Goal: Information Seeking & Learning: Learn about a topic

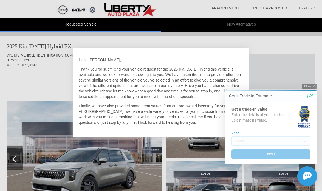
click at [308, 87] on button "Close" at bounding box center [309, 86] width 15 height 5
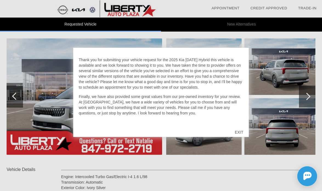
scroll to position [10, 0]
drag, startPoint x: 216, startPoint y: 87, endPoint x: 133, endPoint y: 65, distance: 85.2
click at [133, 65] on p "Thank you for submitting your vehicle request for the 2025 Kia [DATE] Hybrid th…" at bounding box center [161, 73] width 165 height 33
click at [157, 93] on p "Finally, we have also provided some great values from our pre-owned inventory f…" at bounding box center [161, 104] width 165 height 22
click at [160, 96] on p "Finally, we have also provided some great values from our pre-owned inventory f…" at bounding box center [161, 104] width 165 height 22
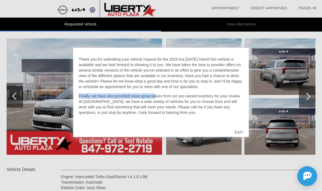
drag, startPoint x: 160, startPoint y: 96, endPoint x: 181, endPoint y: 111, distance: 25.2
click at [181, 111] on p "Finally, we have also provided some great values from our pre-owned inventory f…" at bounding box center [161, 104] width 165 height 22
drag, startPoint x: 181, startPoint y: 111, endPoint x: 158, endPoint y: 98, distance: 25.7
click at [158, 98] on p "Finally, we have also provided some great values from our pre-owned inventory f…" at bounding box center [161, 104] width 165 height 22
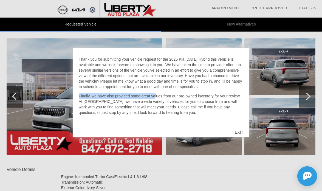
click at [158, 98] on p "Finally, we have also provided some great values from our pre-owned inventory f…" at bounding box center [161, 104] width 165 height 22
drag, startPoint x: 158, startPoint y: 98, endPoint x: 177, endPoint y: 115, distance: 24.7
click at [177, 115] on p "Finally, we have also provided some great values from our pre-owned inventory f…" at bounding box center [161, 104] width 165 height 22
drag, startPoint x: 177, startPoint y: 115, endPoint x: 166, endPoint y: 100, distance: 18.1
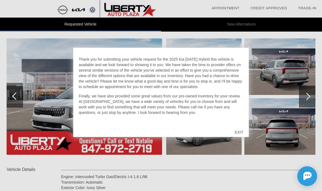
click at [166, 100] on p "Finally, we have also provided some great values from our pre-owned inventory f…" at bounding box center [161, 104] width 165 height 22
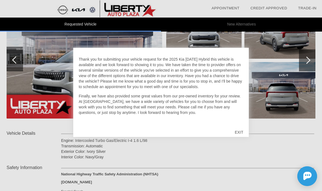
scroll to position [106, 0]
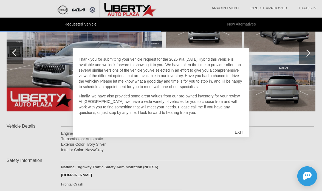
click at [236, 130] on div "EXIT" at bounding box center [240, 132] width 20 height 16
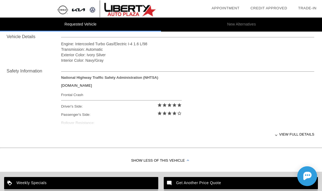
scroll to position [194, 0]
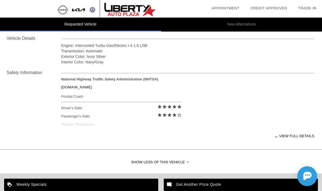
click at [286, 135] on div "View full details" at bounding box center [188, 135] width 254 height 13
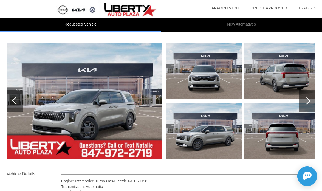
scroll to position [0, 0]
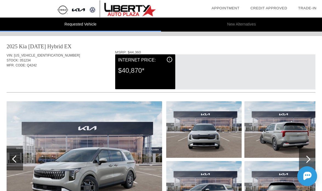
click at [169, 61] on span "i" at bounding box center [169, 60] width 1 height 4
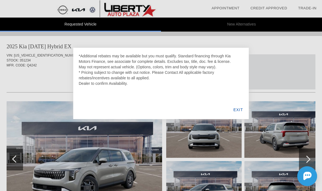
click at [141, 58] on div "*Additional rebates may be available but you must qualify. Standard financing t…" at bounding box center [161, 69] width 165 height 33
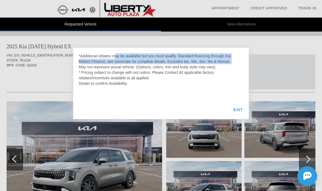
click at [141, 58] on div "*Additional rebates may be available but you must qualify. Standard financing t…" at bounding box center [161, 69] width 165 height 33
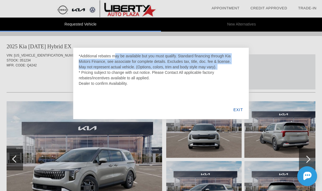
drag, startPoint x: 141, startPoint y: 58, endPoint x: 141, endPoint y: 65, distance: 7.4
click at [141, 65] on div "*Additional rebates may be available but you must qualify. Standard financing t…" at bounding box center [161, 69] width 165 height 33
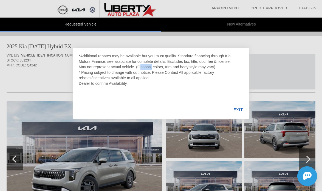
click at [141, 65] on div "*Additional rebates may be available but you must qualify. Standard financing t…" at bounding box center [161, 69] width 165 height 33
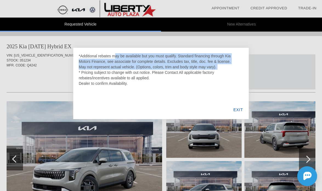
drag, startPoint x: 141, startPoint y: 65, endPoint x: 139, endPoint y: 59, distance: 7.1
click at [139, 59] on div "*Additional rebates may be available but you must qualify. Standard financing t…" at bounding box center [161, 69] width 165 height 33
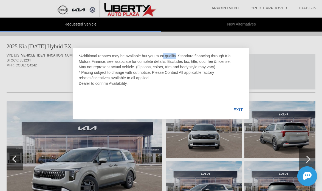
click at [139, 59] on div "*Additional rebates may be available but you must qualify. Standard financing t…" at bounding box center [161, 69] width 165 height 33
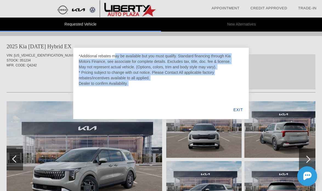
drag, startPoint x: 139, startPoint y: 59, endPoint x: 152, endPoint y: 83, distance: 27.3
click at [152, 83] on div "*Additional rebates may be available but you must qualify. Standard financing t…" at bounding box center [161, 69] width 165 height 33
drag, startPoint x: 152, startPoint y: 83, endPoint x: 141, endPoint y: 59, distance: 25.8
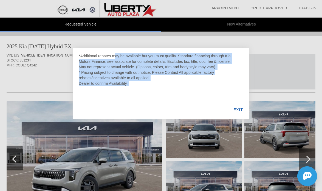
click at [141, 59] on div "*Additional rebates may be available but you must qualify. Standard financing t…" at bounding box center [161, 69] width 165 height 33
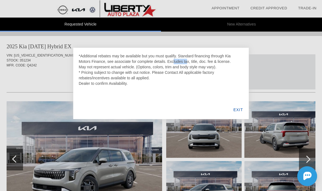
click at [141, 59] on div "*Additional rebates may be available but you must qualify. Standard financing t…" at bounding box center [161, 69] width 165 height 33
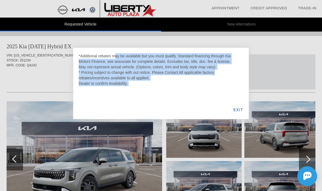
drag, startPoint x: 141, startPoint y: 59, endPoint x: 152, endPoint y: 83, distance: 26.2
click at [152, 83] on div "*Additional rebates may be available but you must qualify. Standard financing t…" at bounding box center [161, 69] width 165 height 33
drag, startPoint x: 152, startPoint y: 83, endPoint x: 141, endPoint y: 59, distance: 26.2
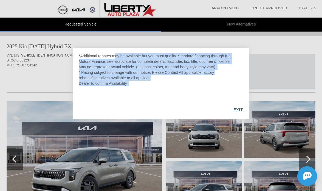
click at [141, 59] on div "*Additional rebates may be available but you must qualify. Standard financing t…" at bounding box center [161, 69] width 165 height 33
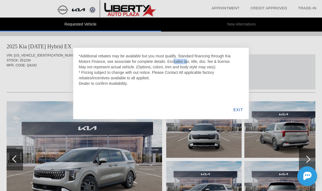
click at [141, 59] on div "*Additional rebates may be available but you must qualify. Standard financing t…" at bounding box center [161, 69] width 165 height 33
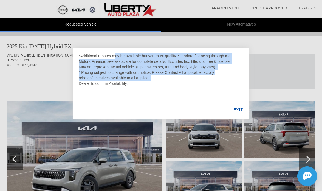
drag, startPoint x: 141, startPoint y: 59, endPoint x: 149, endPoint y: 77, distance: 19.5
click at [149, 77] on div "*Additional rebates may be available but you must qualify. Standard financing t…" at bounding box center [161, 69] width 165 height 33
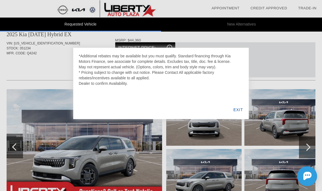
scroll to position [12, 0]
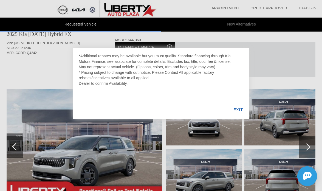
click at [237, 110] on div "EXIT" at bounding box center [238, 110] width 21 height 19
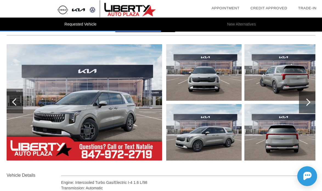
scroll to position [81, 0]
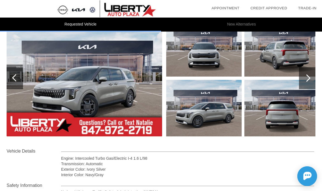
click at [311, 85] on div at bounding box center [307, 78] width 16 height 22
click at [308, 80] on div at bounding box center [307, 77] width 7 height 7
click at [302, 80] on div at bounding box center [307, 78] width 16 height 22
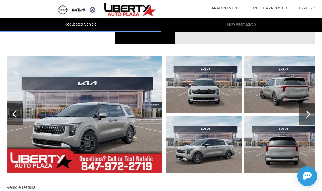
scroll to position [45, 1]
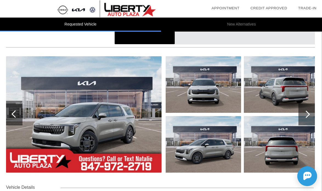
click at [302, 114] on div at bounding box center [307, 115] width 16 height 22
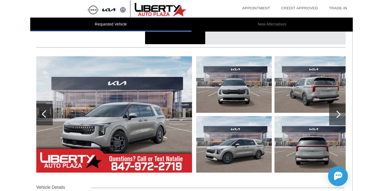
scroll to position [45, 0]
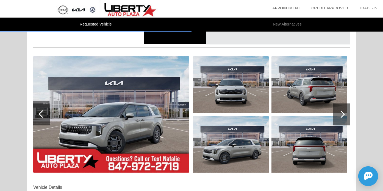
click at [322, 113] on div at bounding box center [341, 115] width 16 height 22
click at [169, 101] on img at bounding box center [111, 114] width 156 height 116
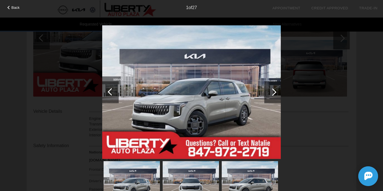
scroll to position [119, 0]
click at [272, 90] on div at bounding box center [272, 91] width 7 height 7
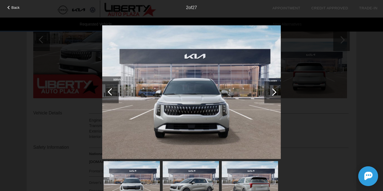
click at [272, 90] on div at bounding box center [272, 91] width 7 height 7
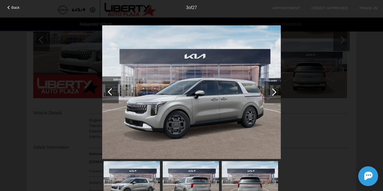
click at [272, 90] on div at bounding box center [272, 91] width 7 height 7
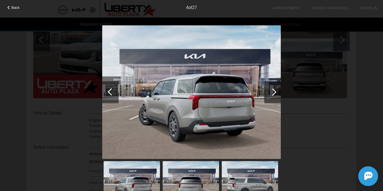
click at [272, 90] on div at bounding box center [272, 91] width 7 height 7
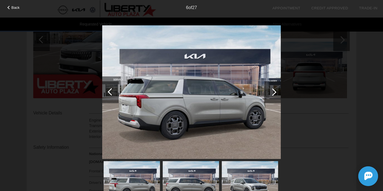
click at [272, 90] on div at bounding box center [272, 91] width 7 height 7
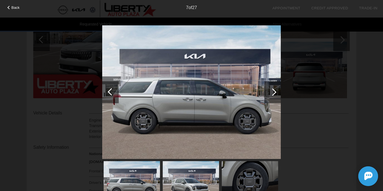
click at [272, 90] on div at bounding box center [272, 91] width 7 height 7
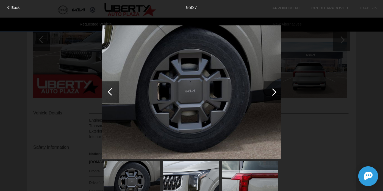
click at [272, 90] on div at bounding box center [272, 91] width 7 height 7
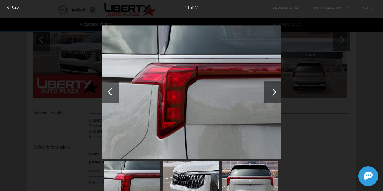
click at [272, 90] on div at bounding box center [272, 91] width 7 height 7
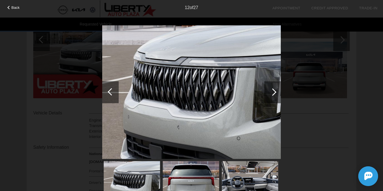
click at [272, 90] on div at bounding box center [272, 91] width 7 height 7
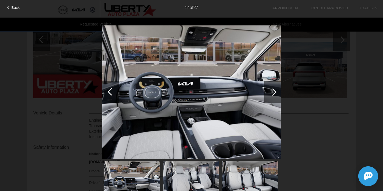
click at [272, 90] on div at bounding box center [272, 91] width 7 height 7
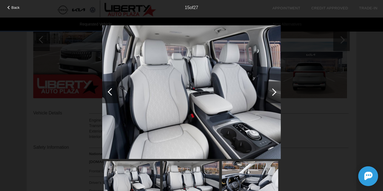
click at [272, 90] on div at bounding box center [272, 91] width 7 height 7
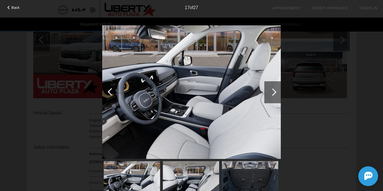
click at [272, 90] on div at bounding box center [272, 91] width 7 height 7
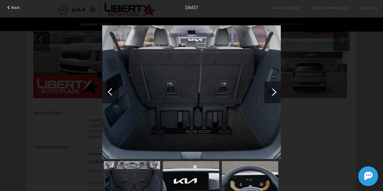
click at [112, 90] on div at bounding box center [111, 91] width 7 height 7
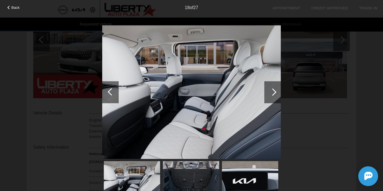
click at [112, 90] on div at bounding box center [111, 91] width 7 height 7
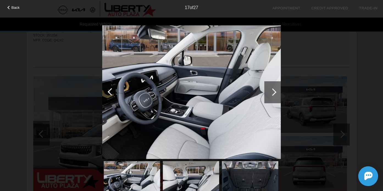
scroll to position [2, 0]
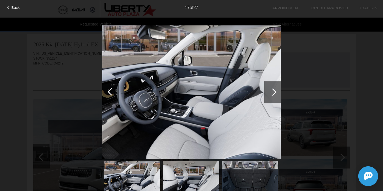
click at [75, 102] on div "Back 17 of 27" at bounding box center [191, 95] width 383 height 191
click at [9, 7] on div at bounding box center [9, 8] width 4 height 4
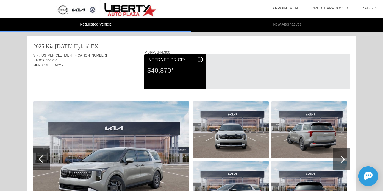
click at [275, 25] on li "New Alternatives" at bounding box center [286, 25] width 191 height 14
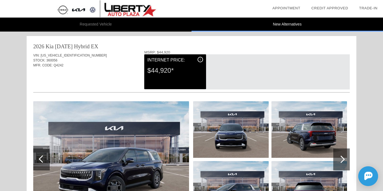
click at [106, 30] on li "Requested Vehicle" at bounding box center [95, 25] width 191 height 14
